Goal: Use online tool/utility: Utilize a website feature to perform a specific function

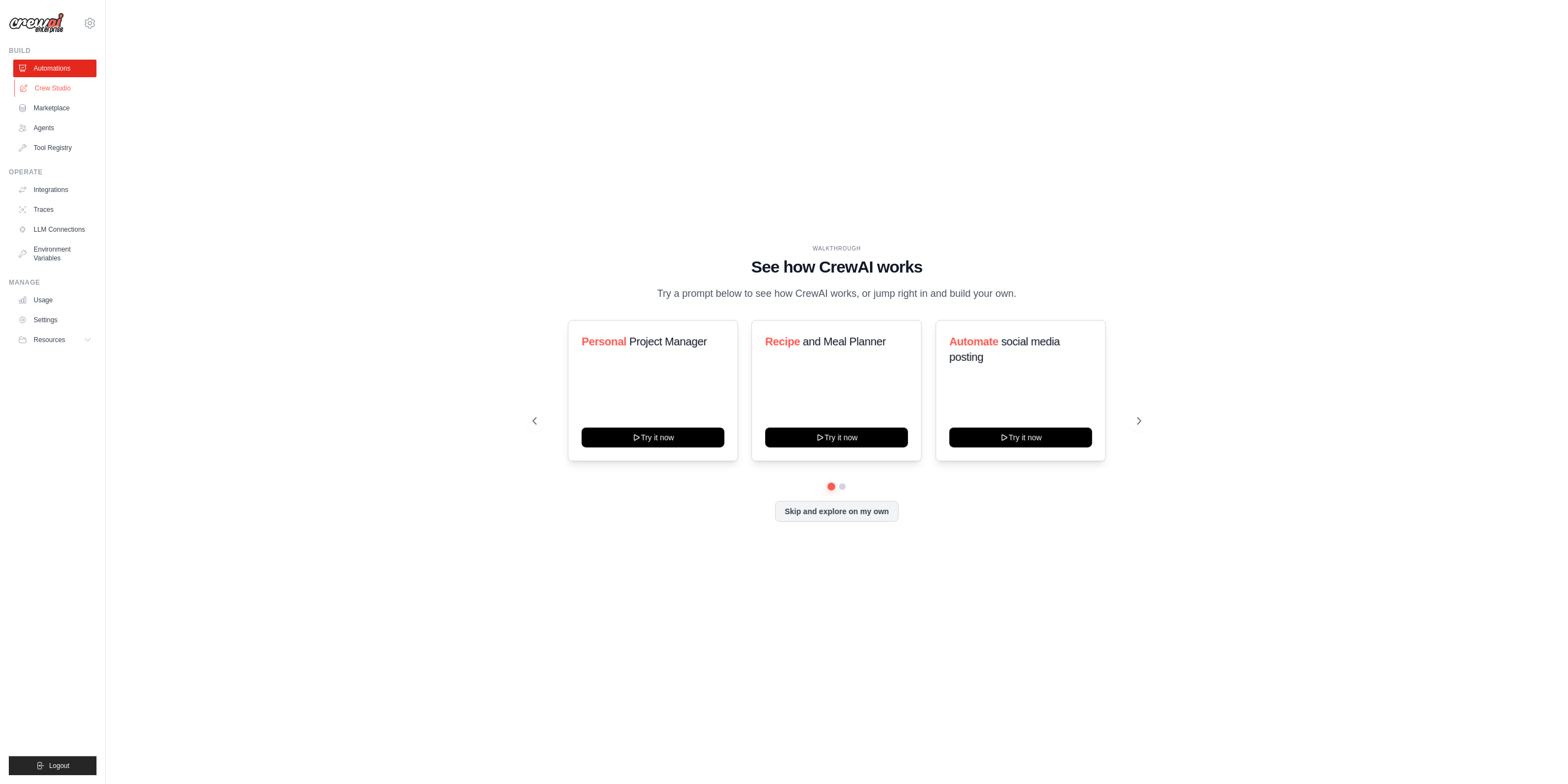
click at [70, 90] on link "Crew Studio" at bounding box center [55, 88] width 83 height 18
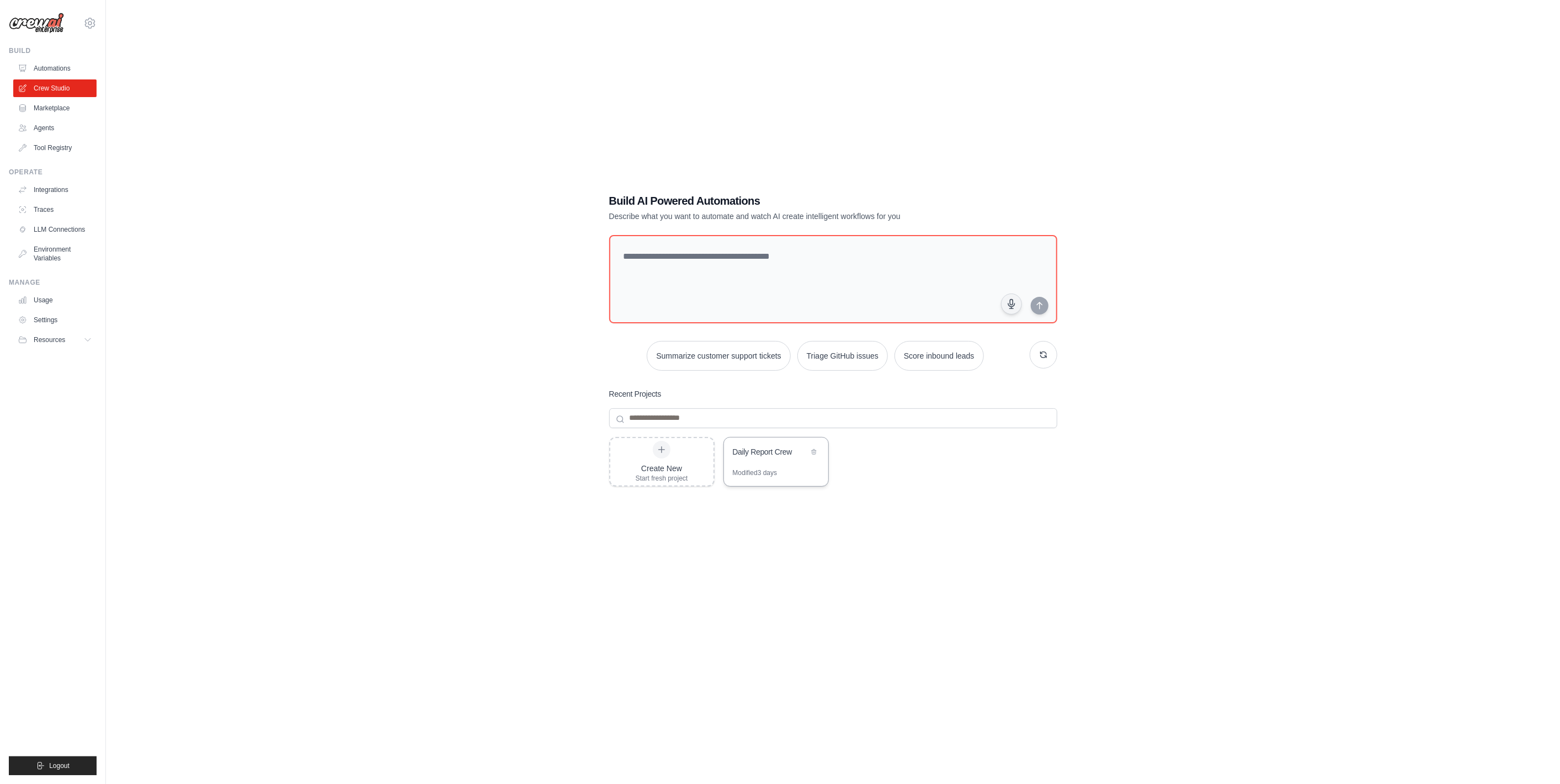
click at [761, 451] on div "Daily Report Crew" at bounding box center [771, 451] width 76 height 11
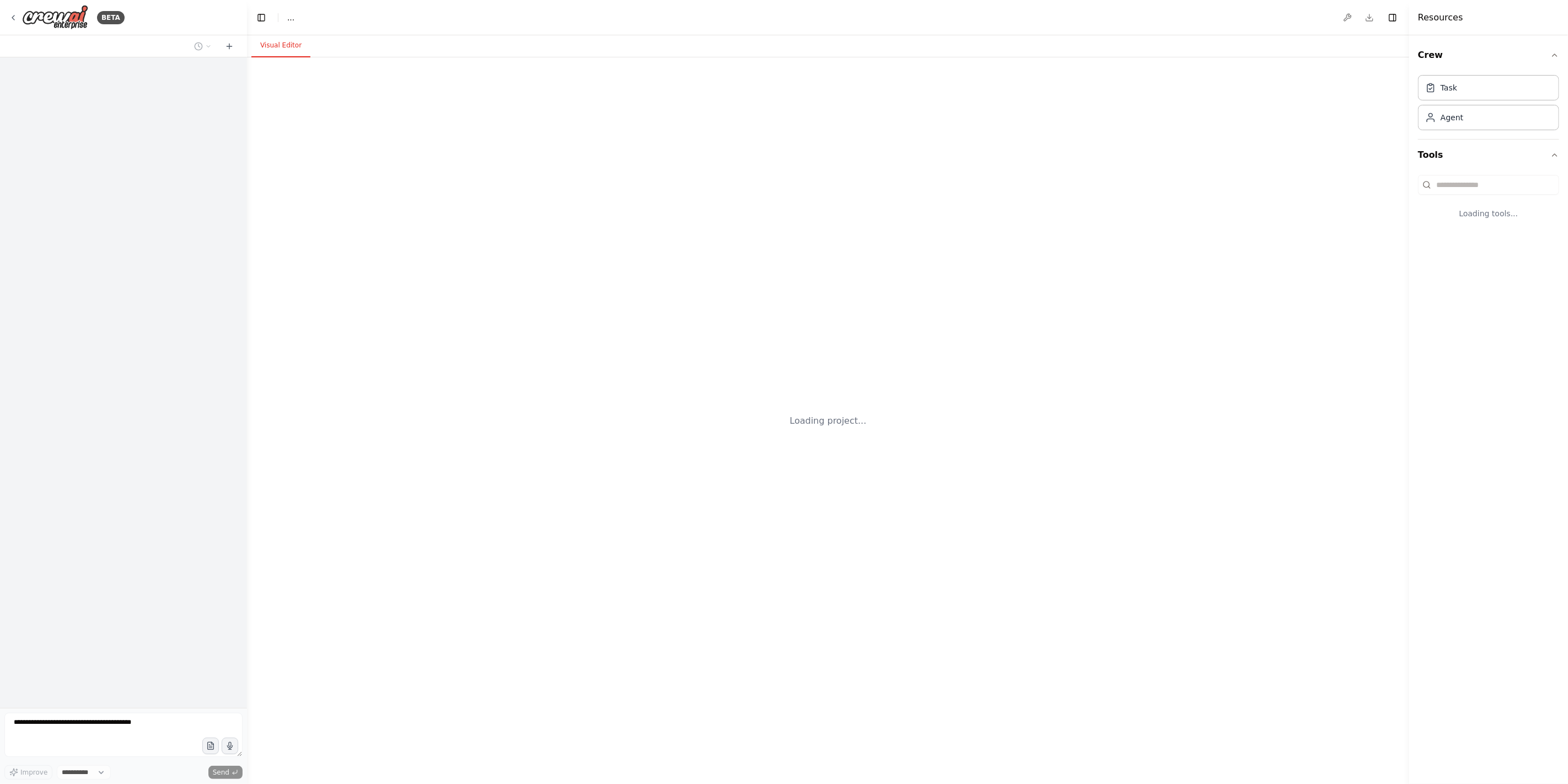
select select "****"
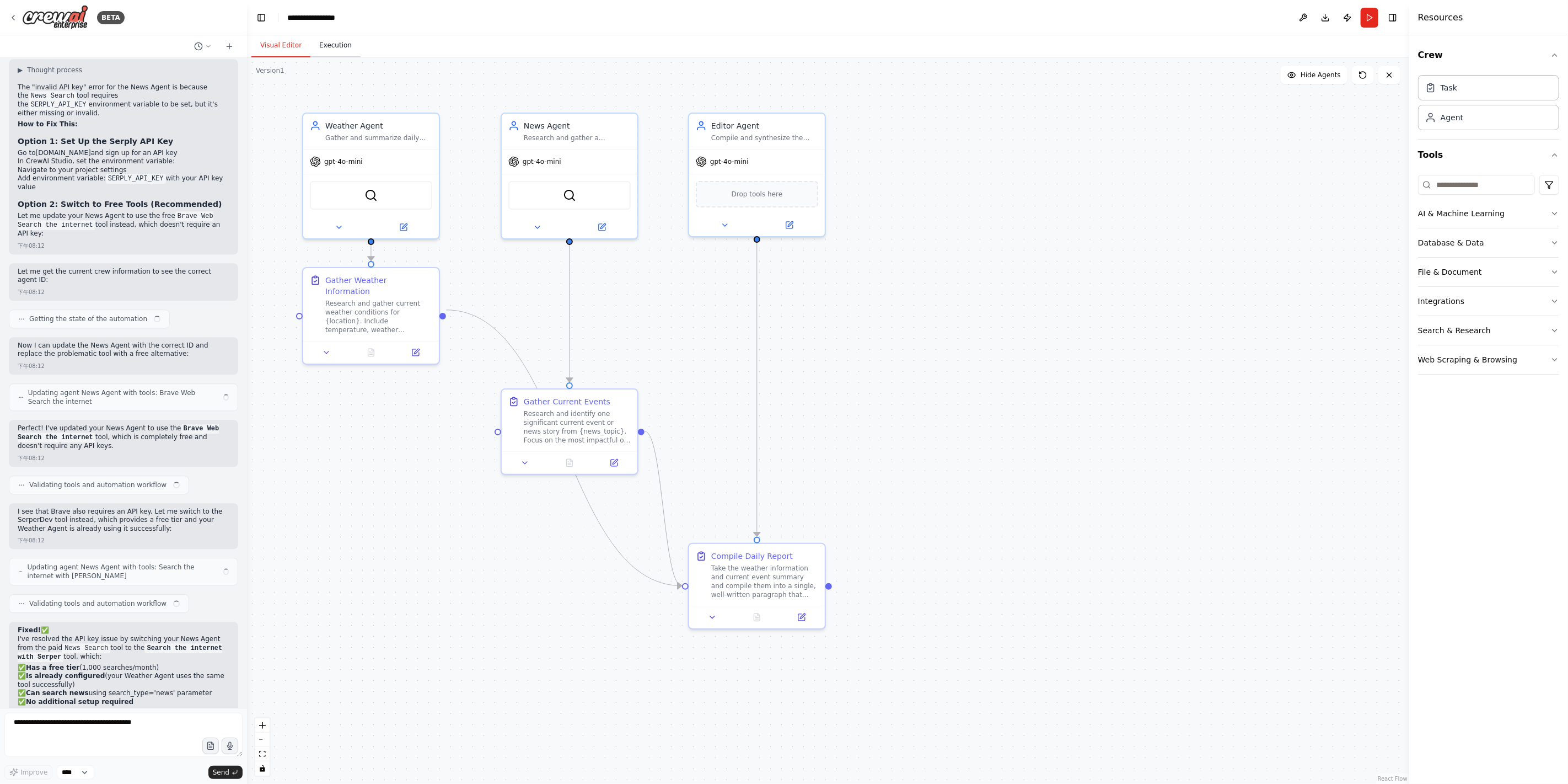
click at [333, 50] on button "Execution" at bounding box center [336, 45] width 50 height 23
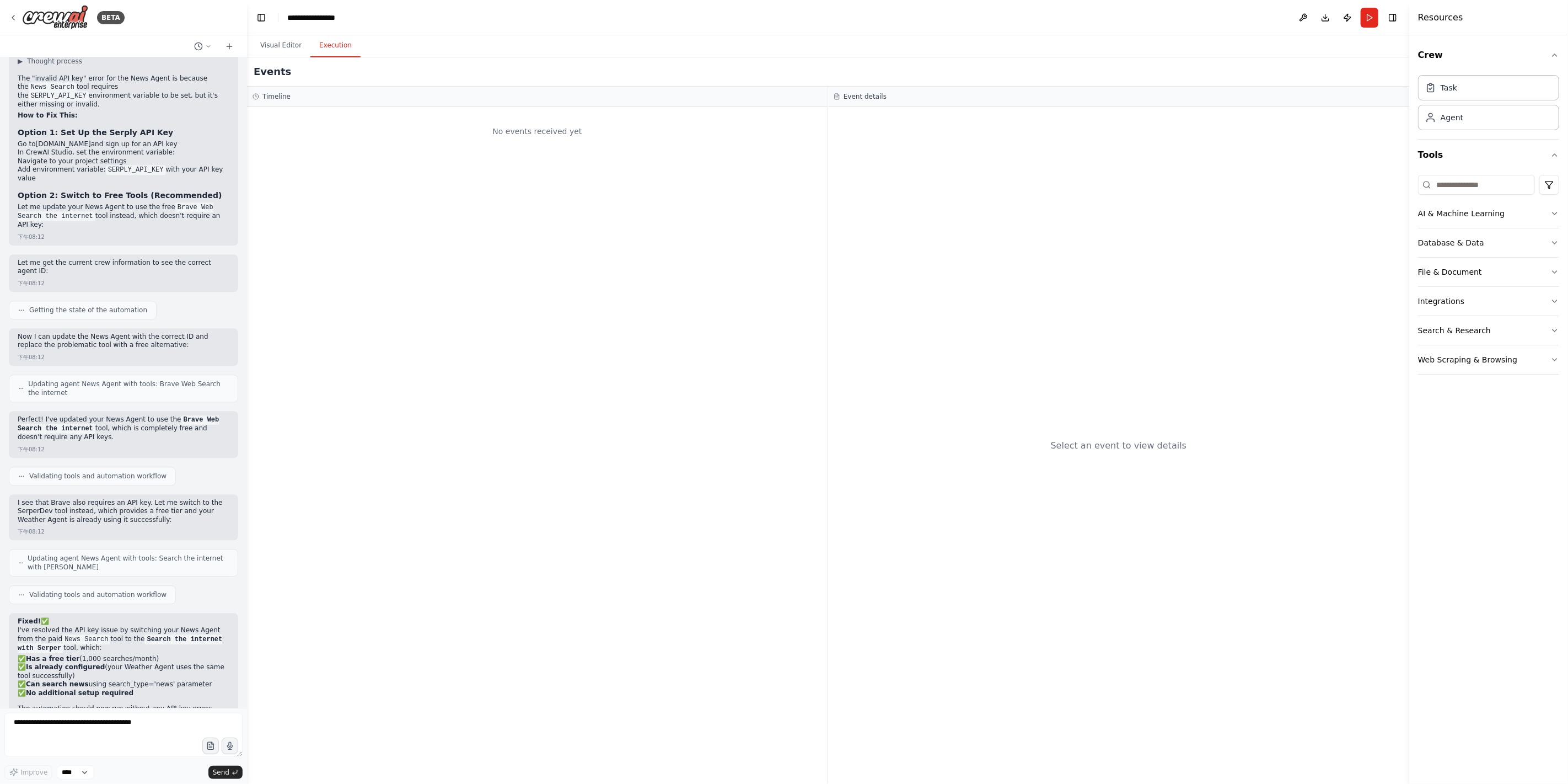
scroll to position [2270, 0]
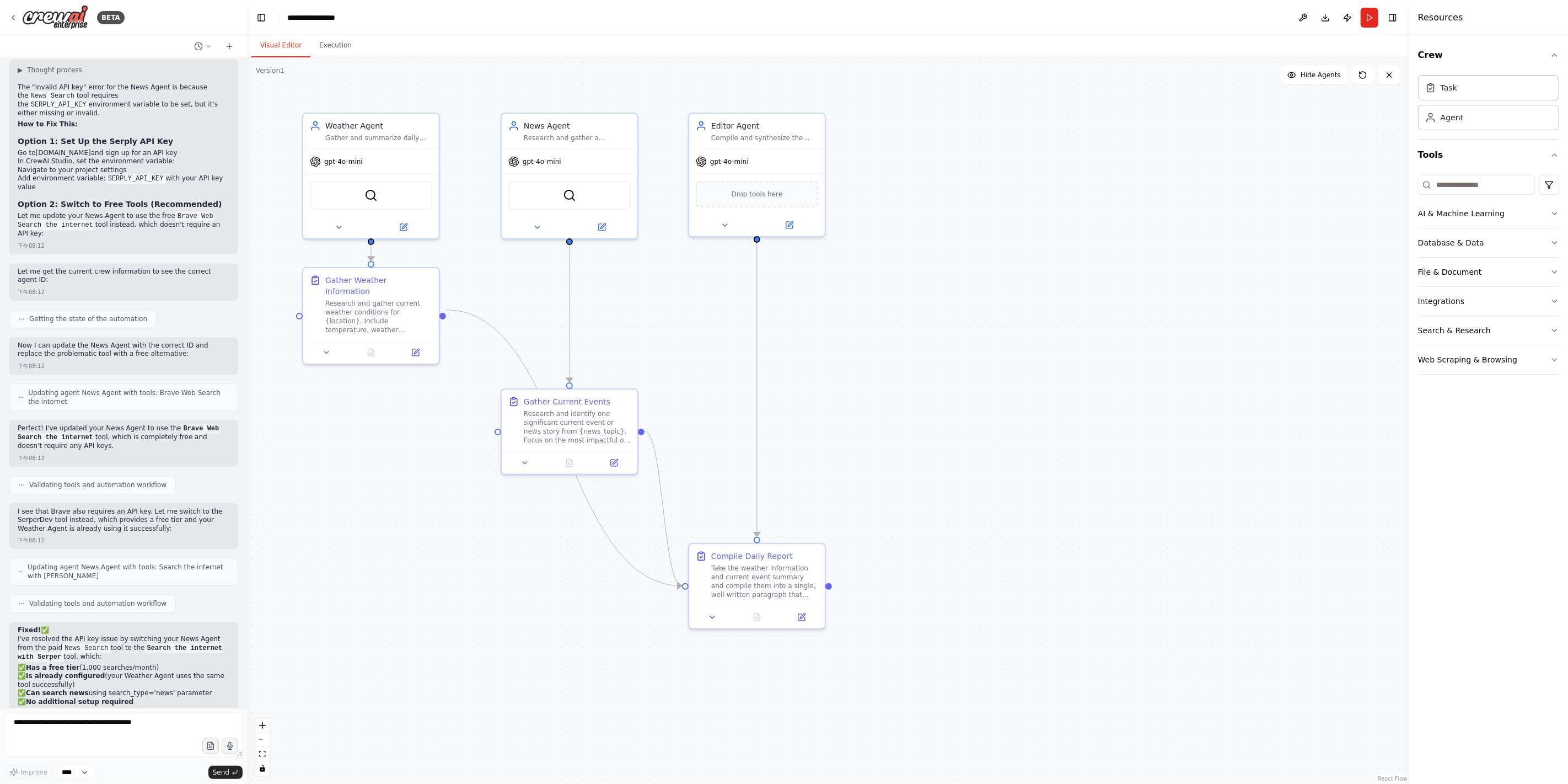
click at [288, 46] on button "Visual Editor" at bounding box center [281, 45] width 59 height 23
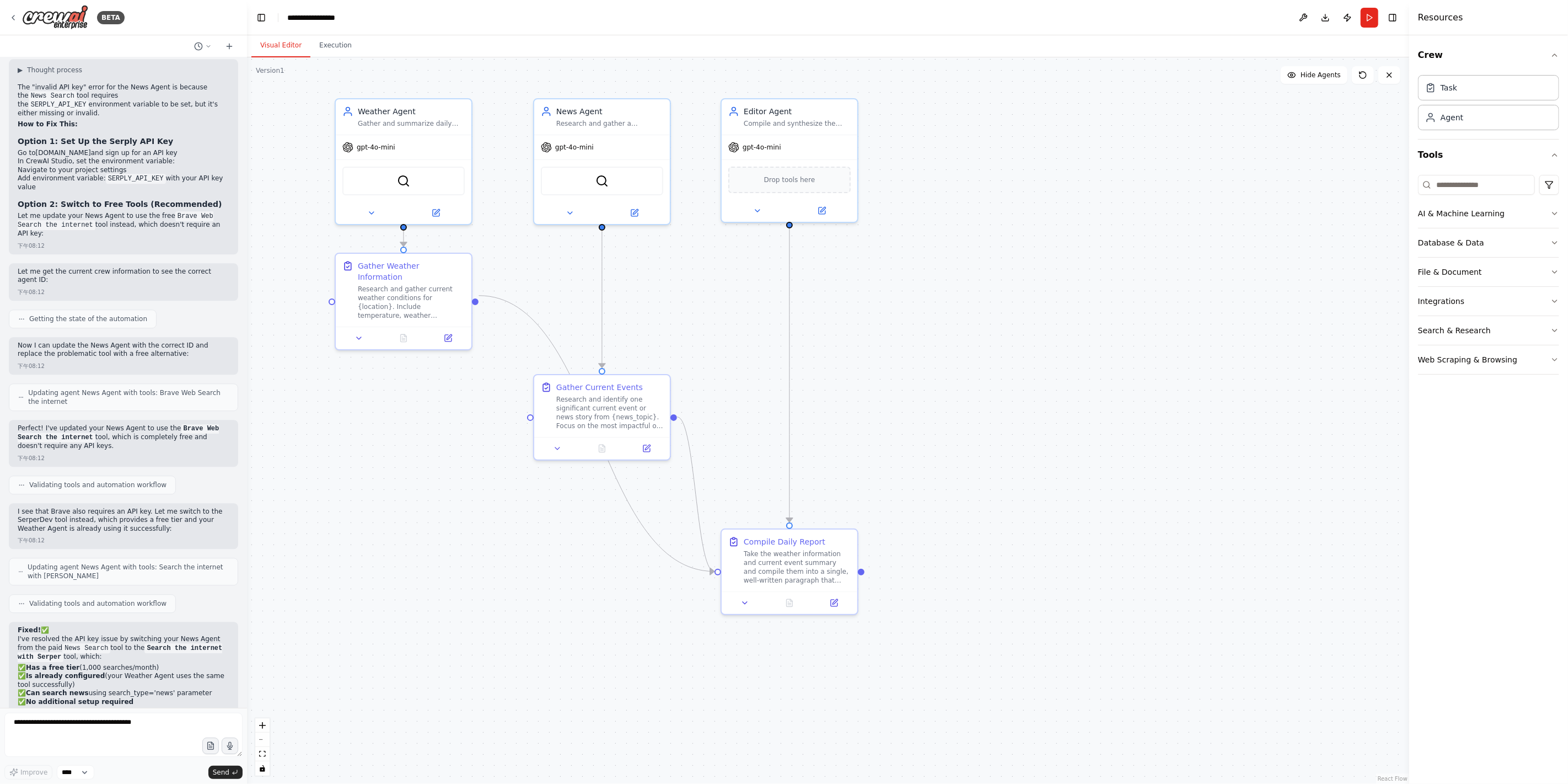
drag, startPoint x: 1094, startPoint y: 262, endPoint x: 1127, endPoint y: 248, distance: 35.8
click at [1127, 248] on div ".deletable-edge-delete-btn { width: 20px; height: 20px; border: 0px solid #ffff…" at bounding box center [827, 420] width 1162 height 727
click at [1375, 23] on button "Run" at bounding box center [1370, 18] width 18 height 20
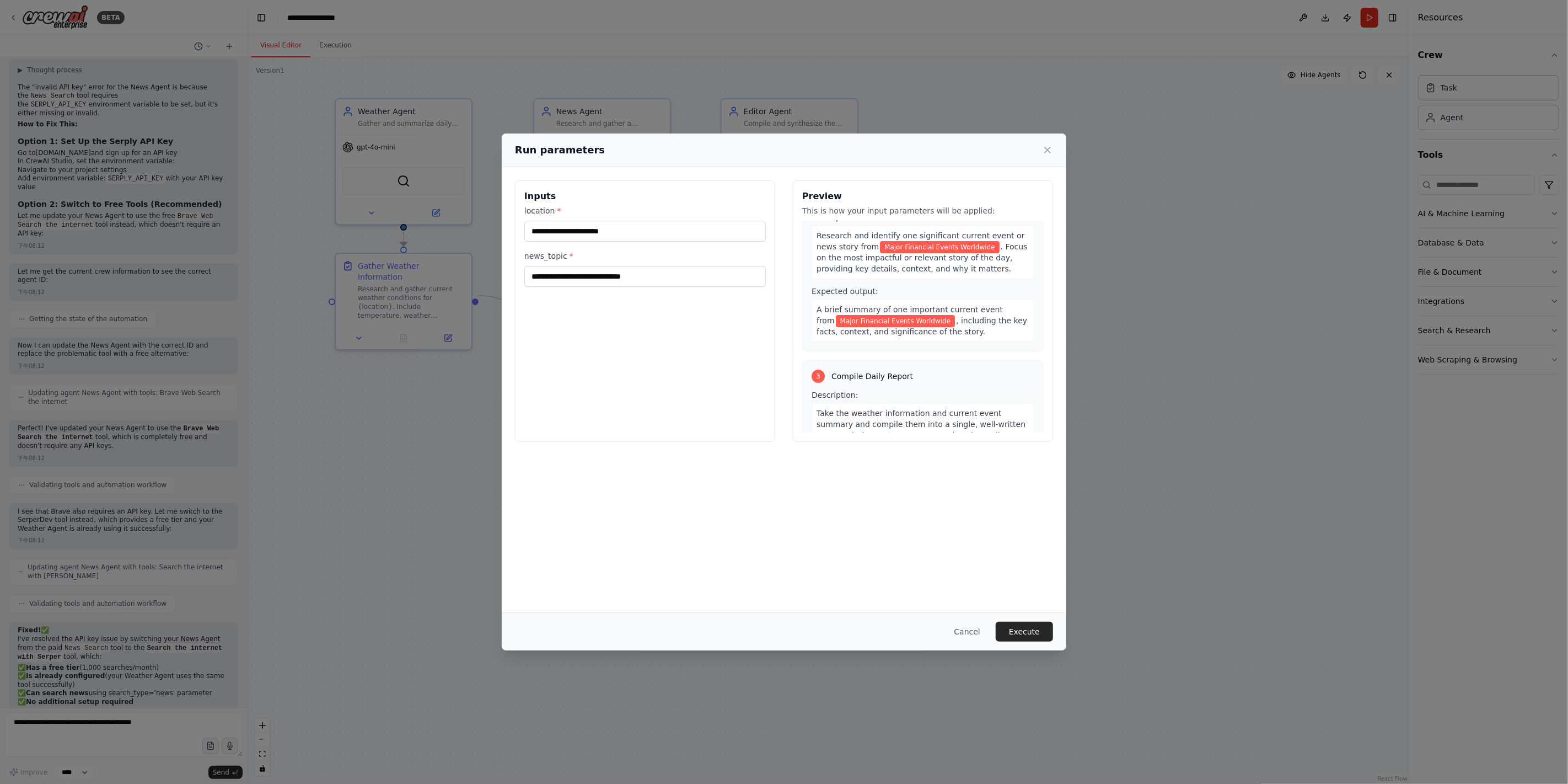
scroll to position [365, 0]
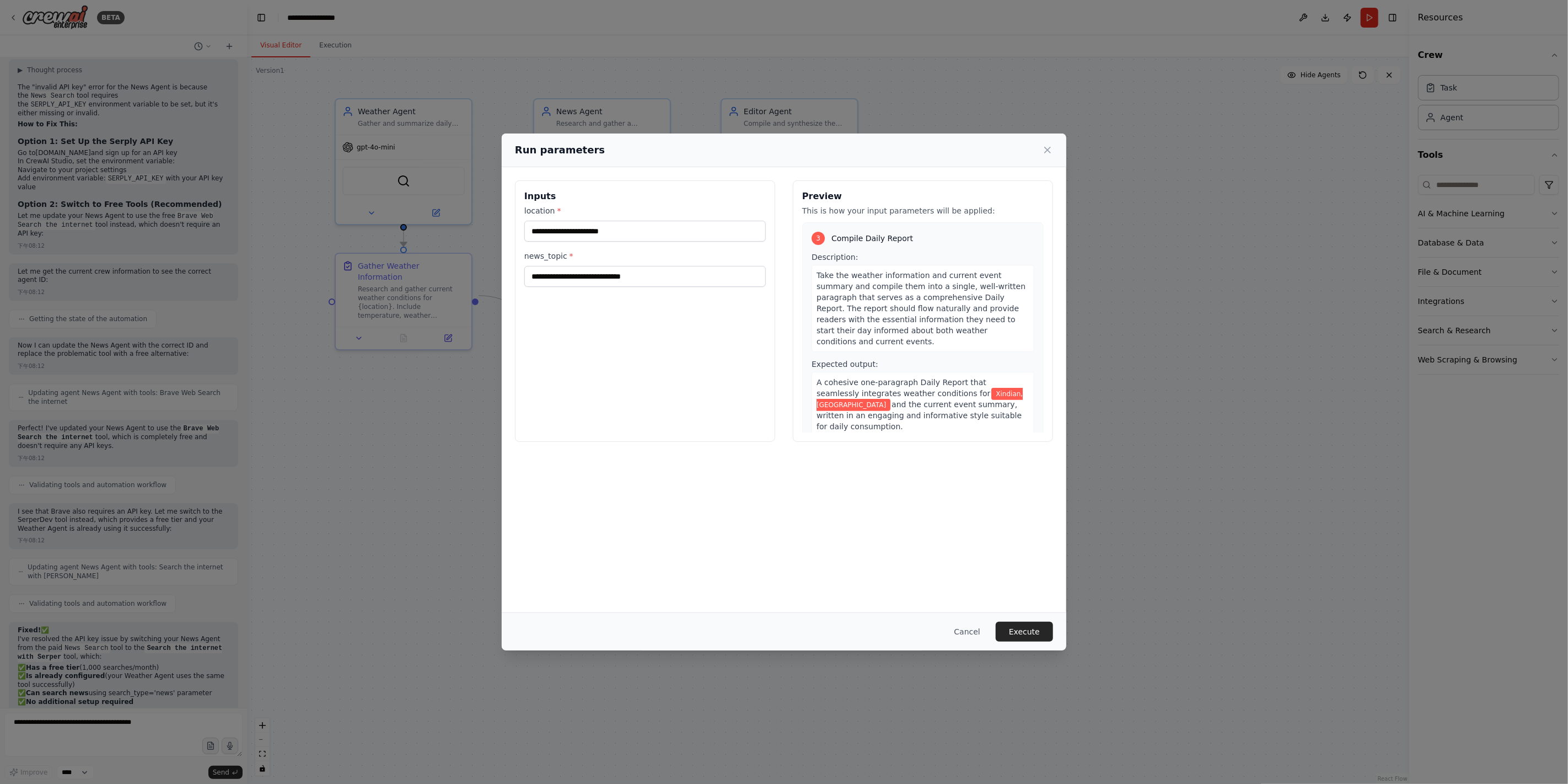
click at [1216, 288] on div "**********" at bounding box center [784, 392] width 1568 height 784
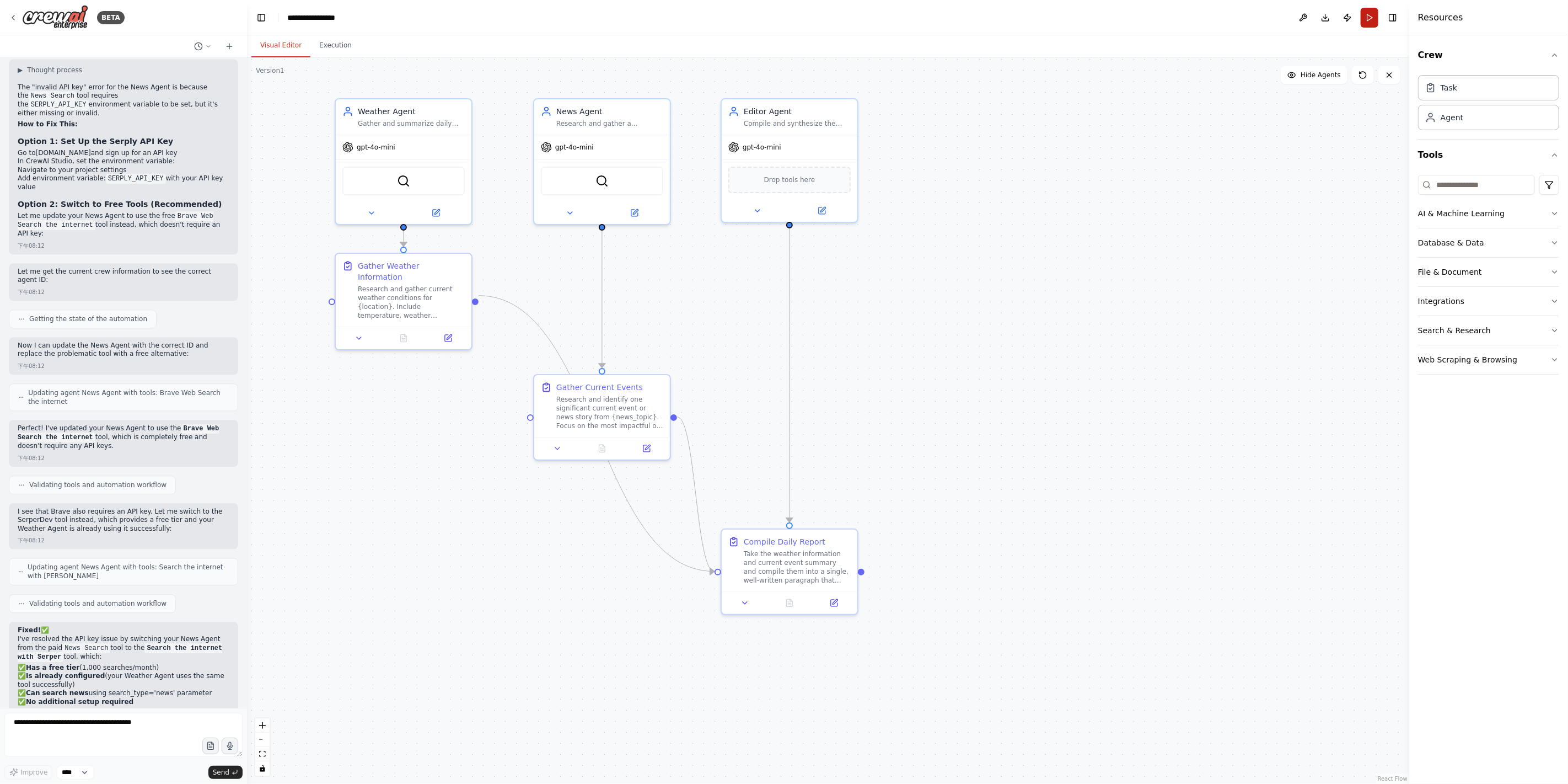
click at [1371, 21] on button "Run" at bounding box center [1370, 18] width 18 height 20
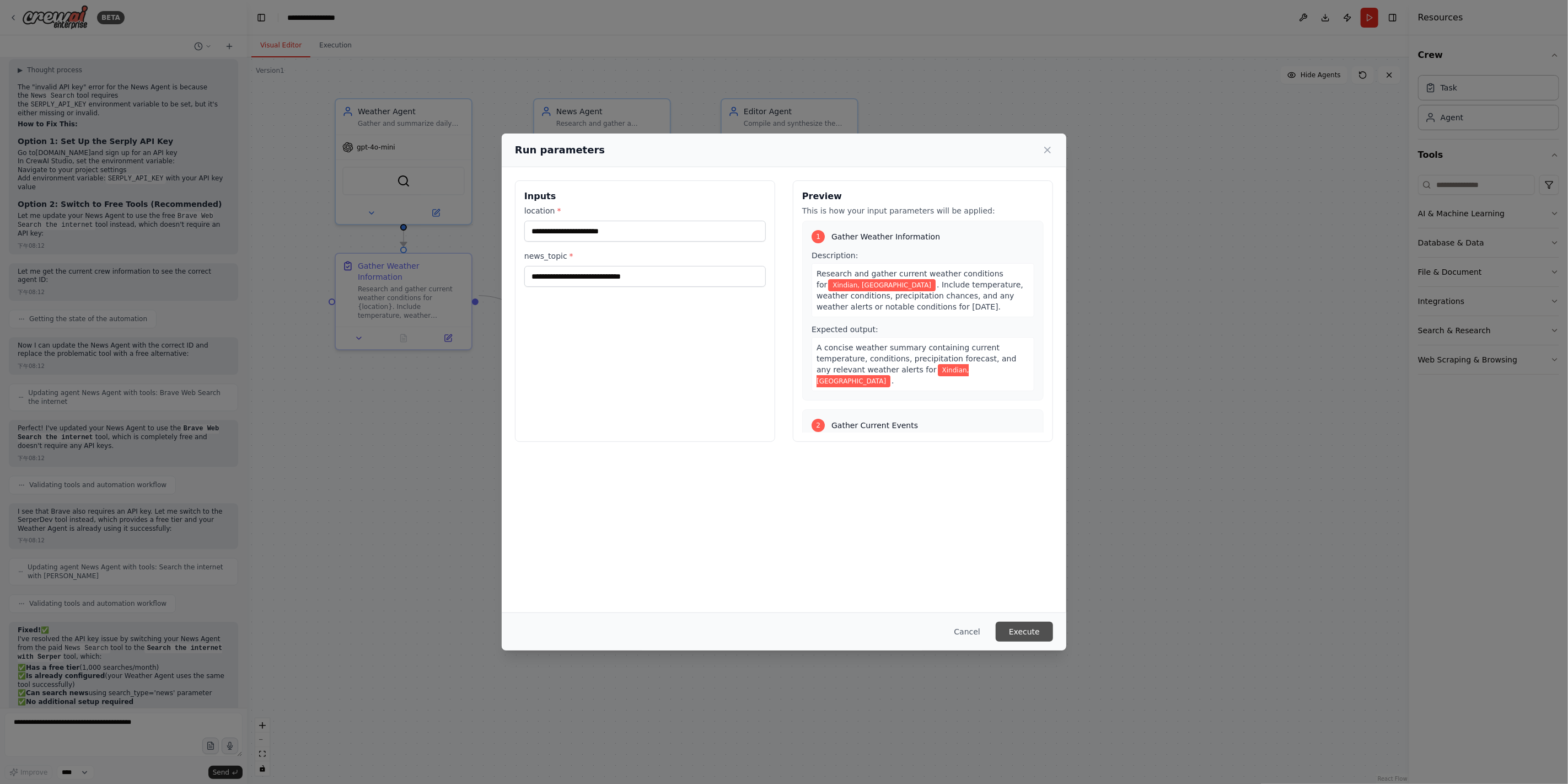
click at [1041, 627] on button "Execute" at bounding box center [1023, 632] width 57 height 20
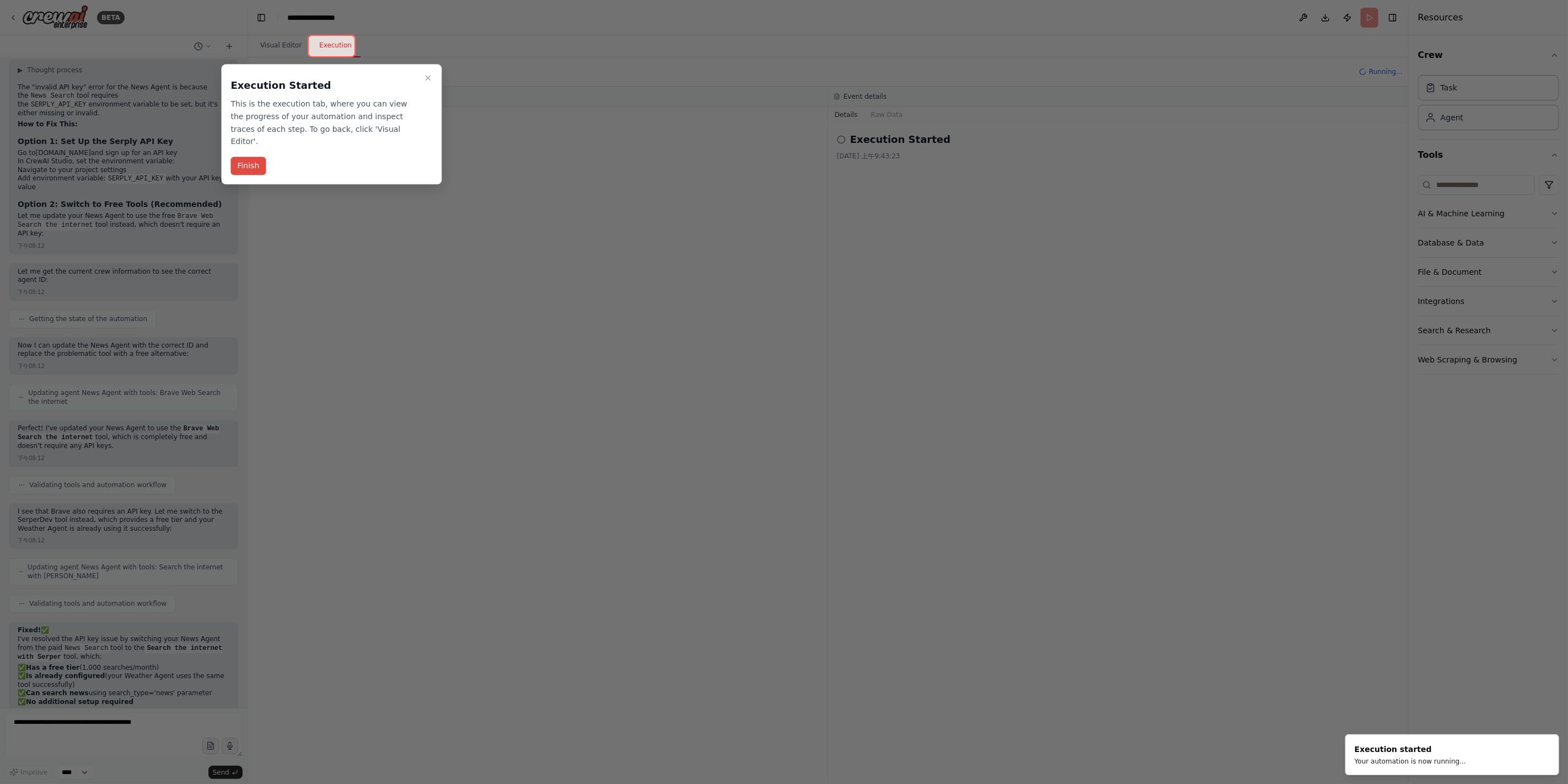
click at [254, 157] on button "Finish" at bounding box center [248, 166] width 35 height 18
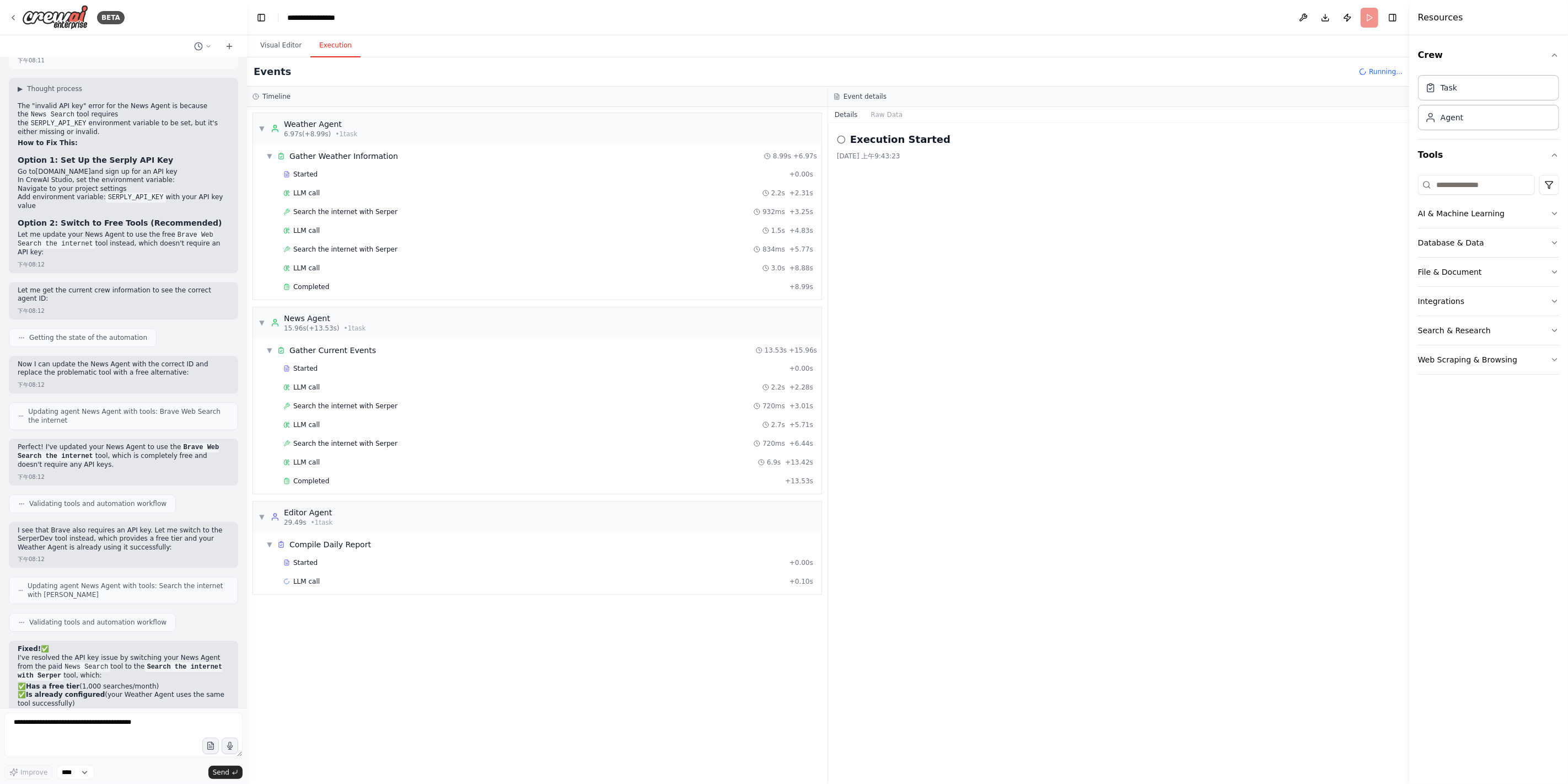
scroll to position [2269, 0]
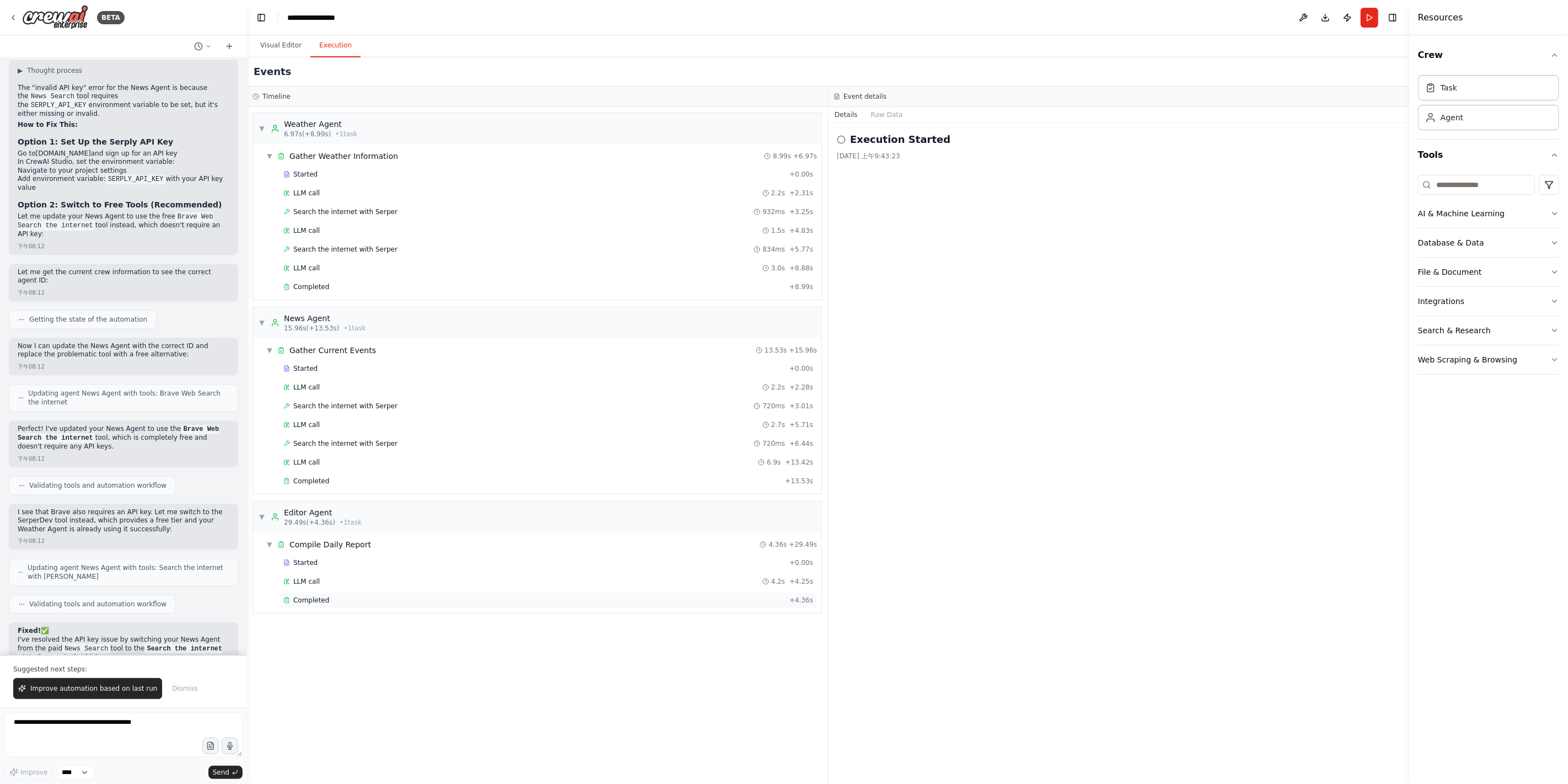
click at [312, 596] on span "Completed" at bounding box center [312, 600] width 36 height 9
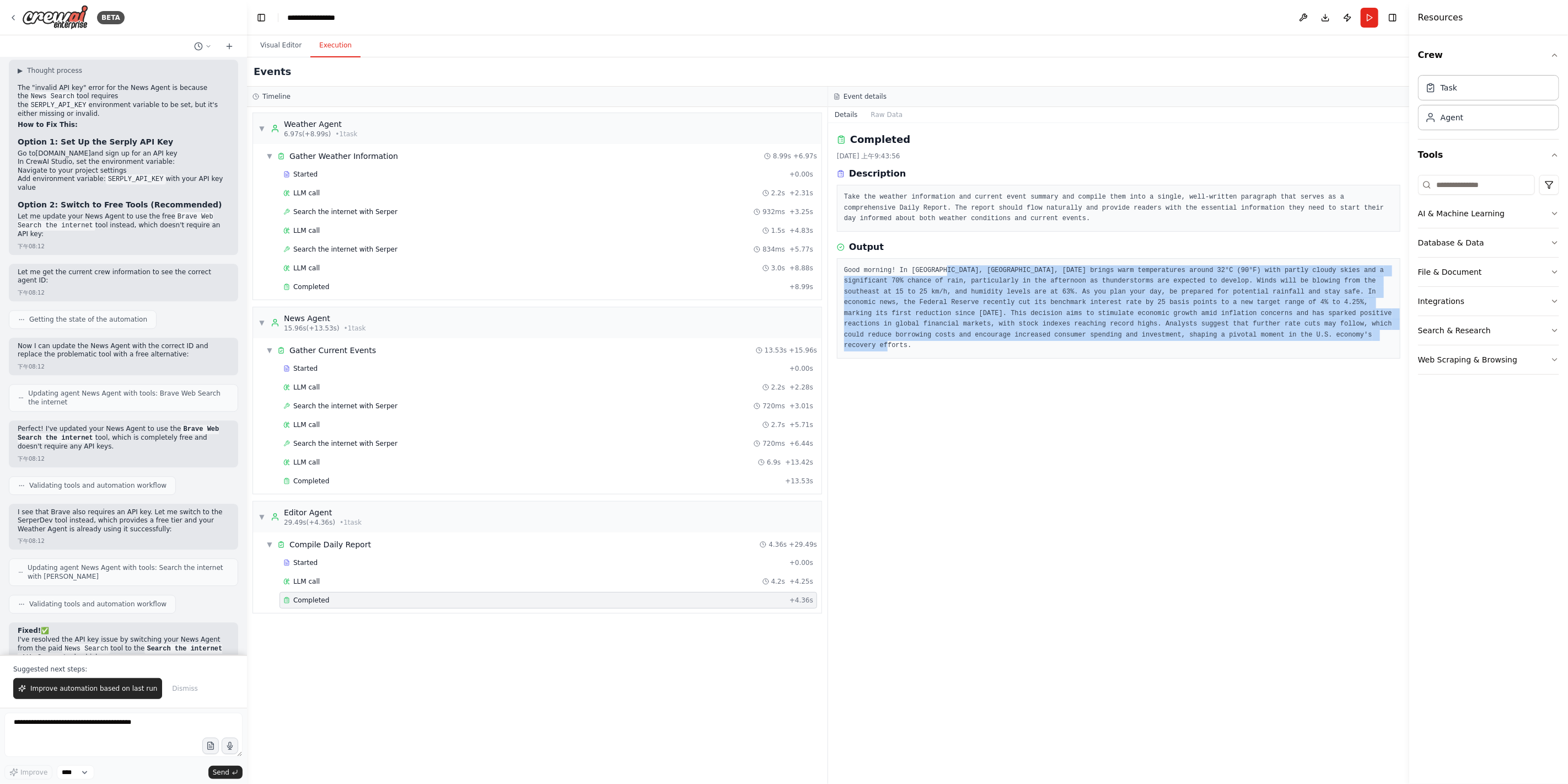
drag, startPoint x: 956, startPoint y: 276, endPoint x: 1102, endPoint y: 337, distance: 158.2
click at [1102, 337] on pre "Good morning! In Xindian, New Taipei City, today brings warm temperatures aroun…" at bounding box center [1119, 308] width 550 height 86
click at [1195, 326] on pre "Good morning! In Xindian, New Taipei City, today brings warm temperatures aroun…" at bounding box center [1119, 308] width 550 height 86
click at [1127, 333] on pre "Good morning! In Xindian, New Taipei City, today brings warm temperatures aroun…" at bounding box center [1119, 308] width 550 height 86
drag, startPoint x: 1070, startPoint y: 335, endPoint x: 1008, endPoint y: 291, distance: 76.0
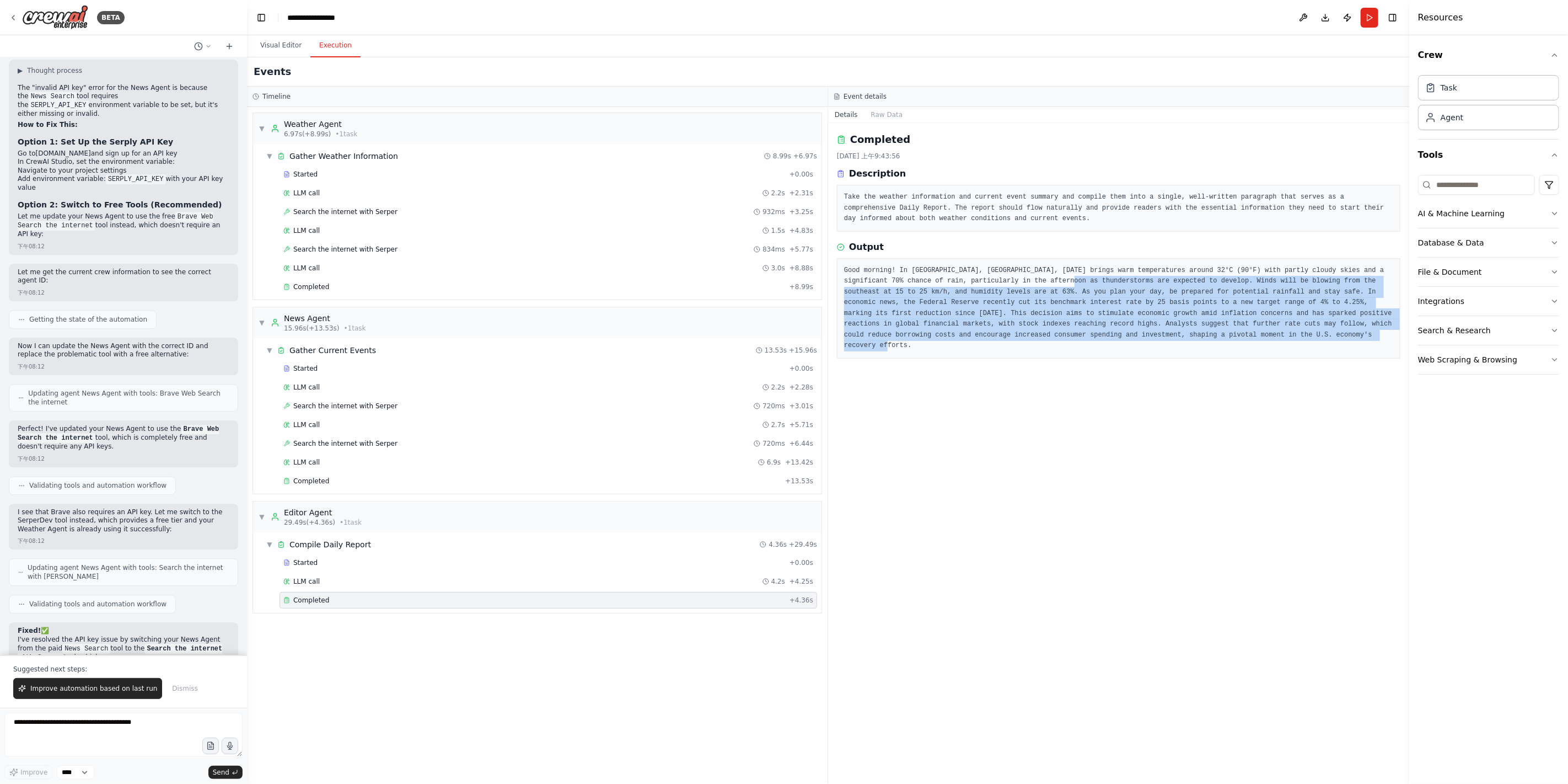
click at [1008, 281] on pre "Good morning! In Xindian, New Taipei City, today brings warm temperatures aroun…" at bounding box center [1119, 308] width 550 height 86
click at [1050, 369] on div "Completed 2025/9/19 上午9:43:56 Description Take the weather information and curr…" at bounding box center [1119, 453] width 582 height 661
drag, startPoint x: 934, startPoint y: 278, endPoint x: 1114, endPoint y: 343, distance: 191.4
click at [1114, 343] on div "Good morning! In Xindian, New Taipei City, today brings warm temperatures aroun…" at bounding box center [1119, 308] width 564 height 100
click at [1153, 332] on pre "Good morning! In Xindian, New Taipei City, today brings warm temperatures aroun…" at bounding box center [1119, 308] width 550 height 86
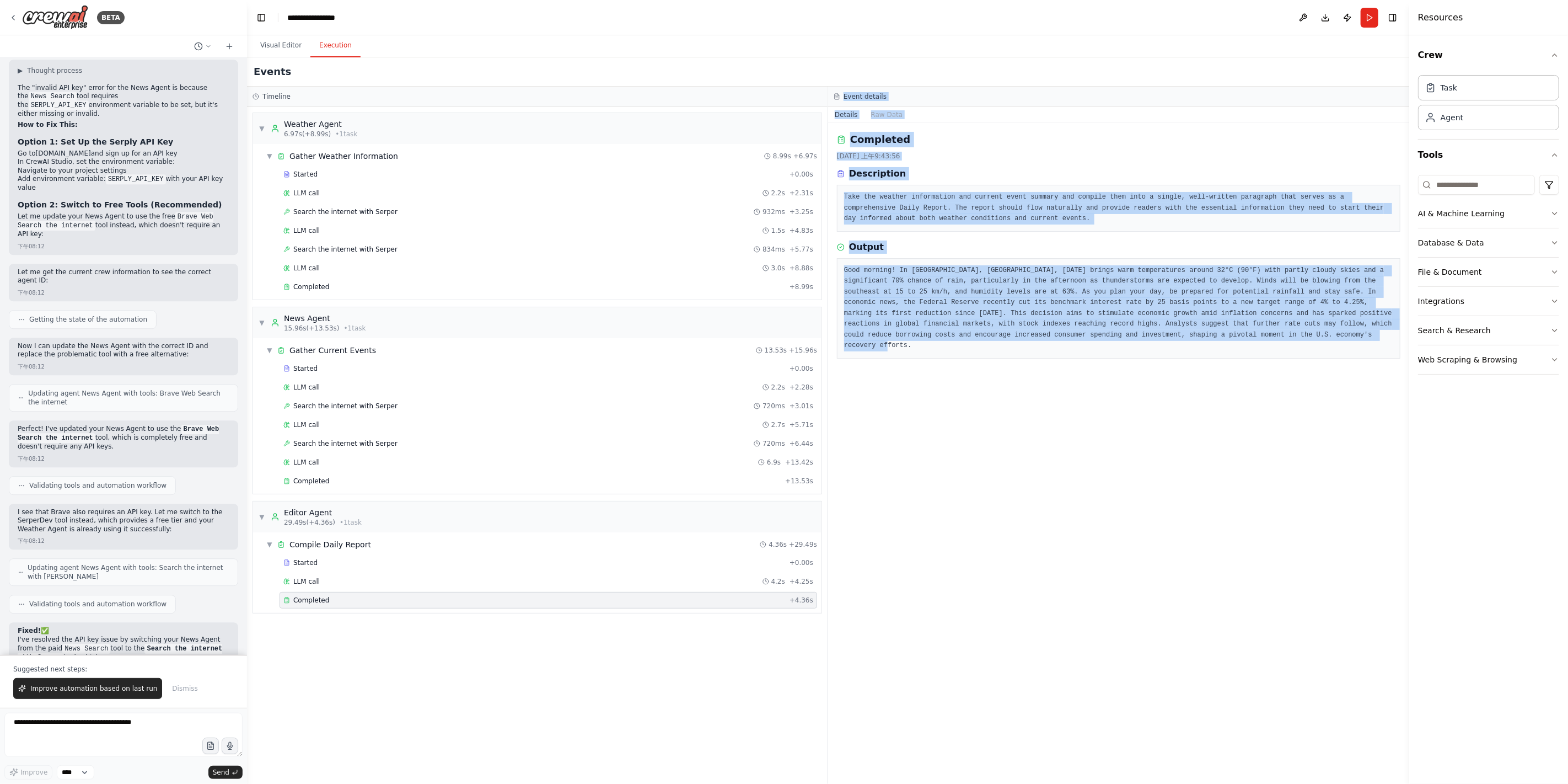
drag, startPoint x: 1038, startPoint y: 324, endPoint x: 831, endPoint y: 92, distance: 310.9
click at [832, 103] on div "Event details Details Raw Data Completed 2025/9/19 上午9:43:56 Description Take t…" at bounding box center [1119, 435] width 582 height 697
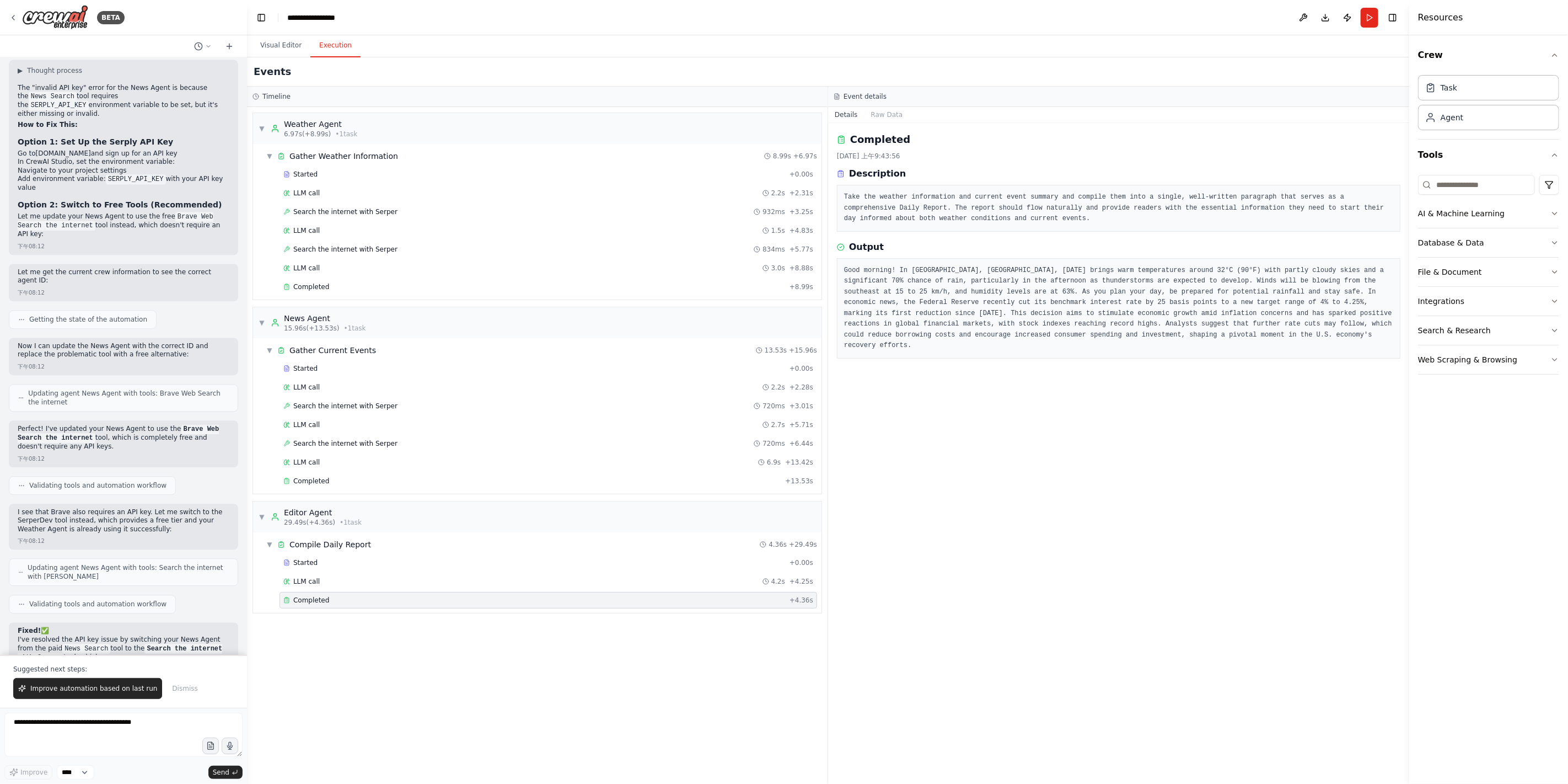
click at [807, 59] on div "Events" at bounding box center [827, 71] width 1162 height 29
click at [849, 115] on button "Details" at bounding box center [846, 114] width 36 height 15
click at [888, 115] on button "Raw Data" at bounding box center [886, 114] width 45 height 15
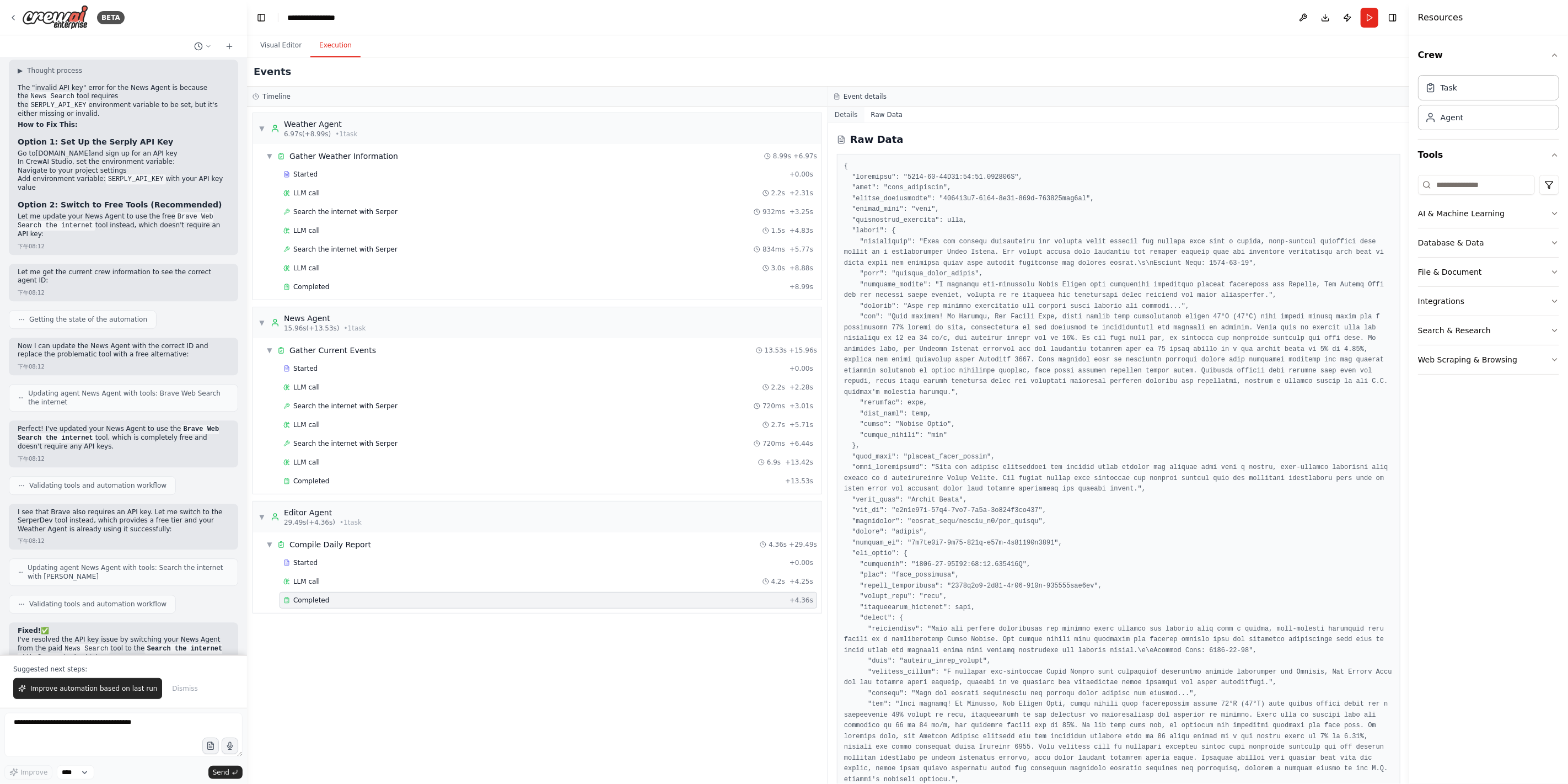
click at [849, 112] on button "Details" at bounding box center [846, 114] width 36 height 15
